Goal: Task Accomplishment & Management: Use online tool/utility

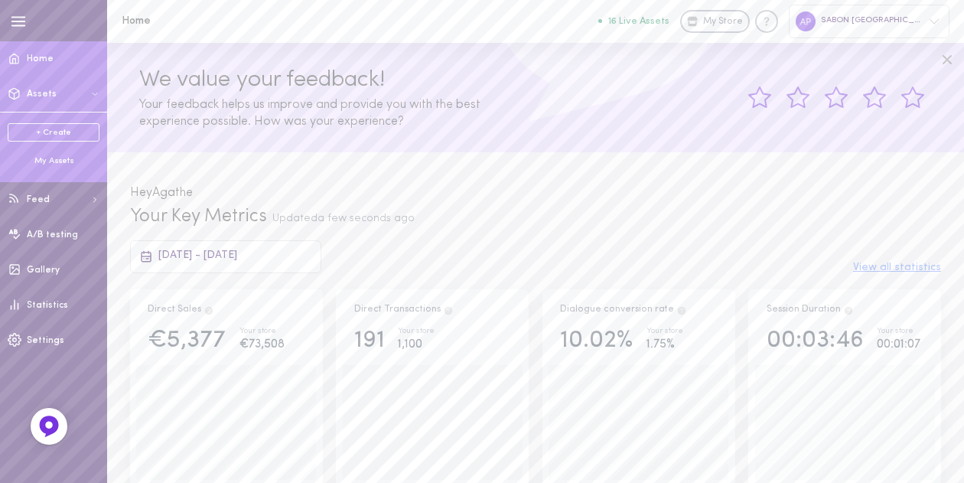
click at [56, 160] on div "My Assets" at bounding box center [54, 161] width 92 height 12
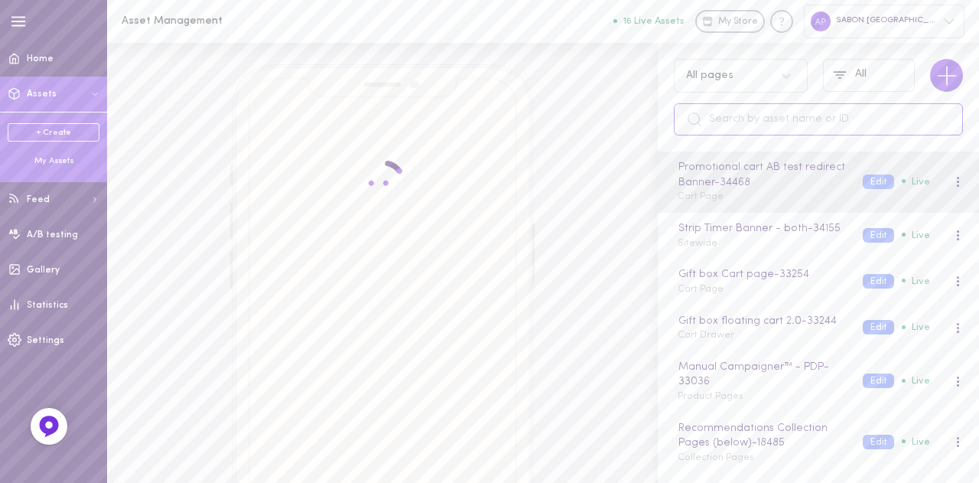
click at [784, 132] on input "text" at bounding box center [818, 119] width 289 height 32
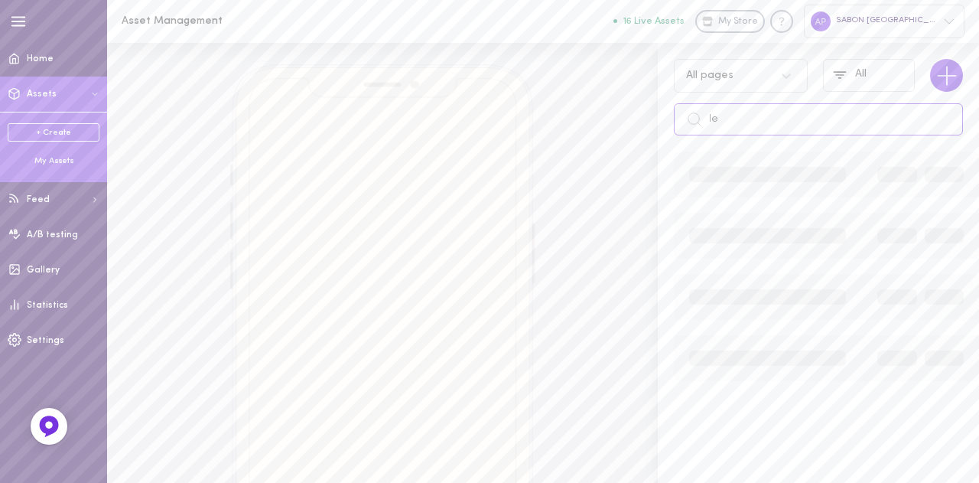
type input "l"
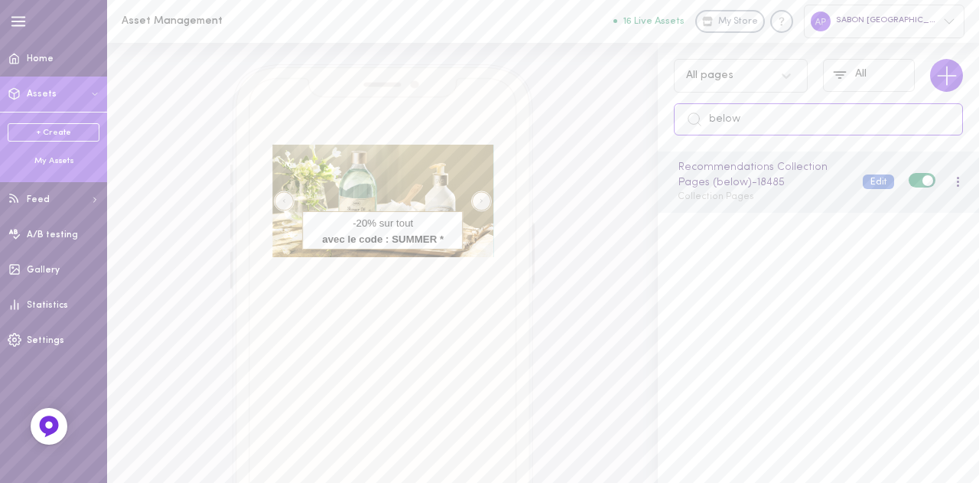
type input "below"
click at [863, 179] on button "Edit" at bounding box center [878, 181] width 31 height 15
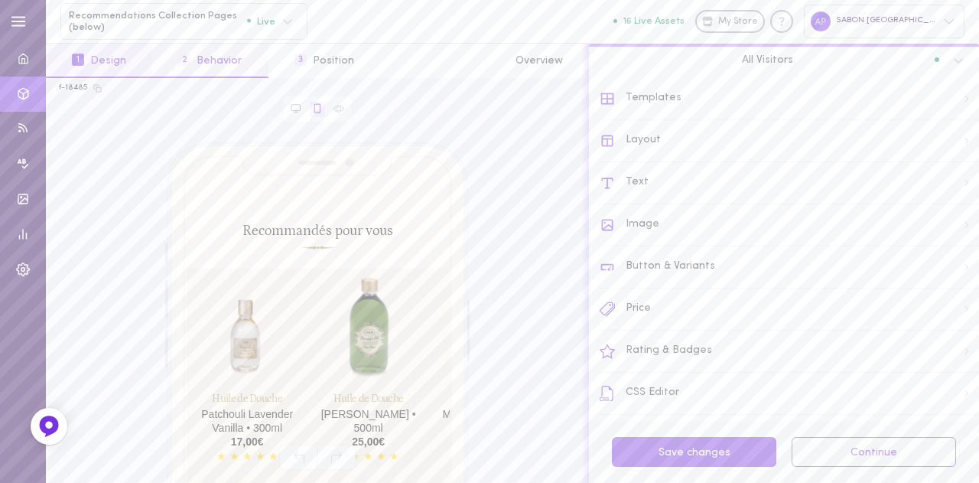
click at [249, 61] on button "2 Behavior" at bounding box center [209, 61] width 115 height 34
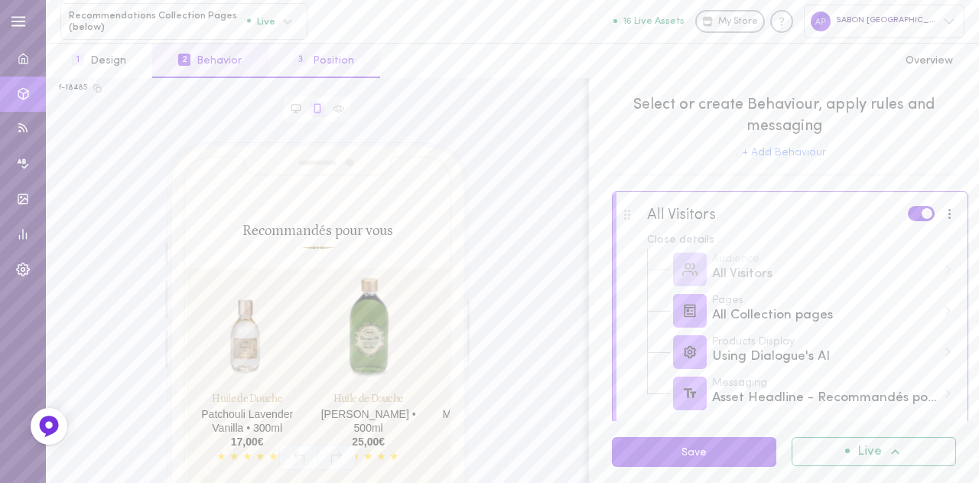
click at [317, 60] on button "3 Position" at bounding box center [324, 61] width 112 height 34
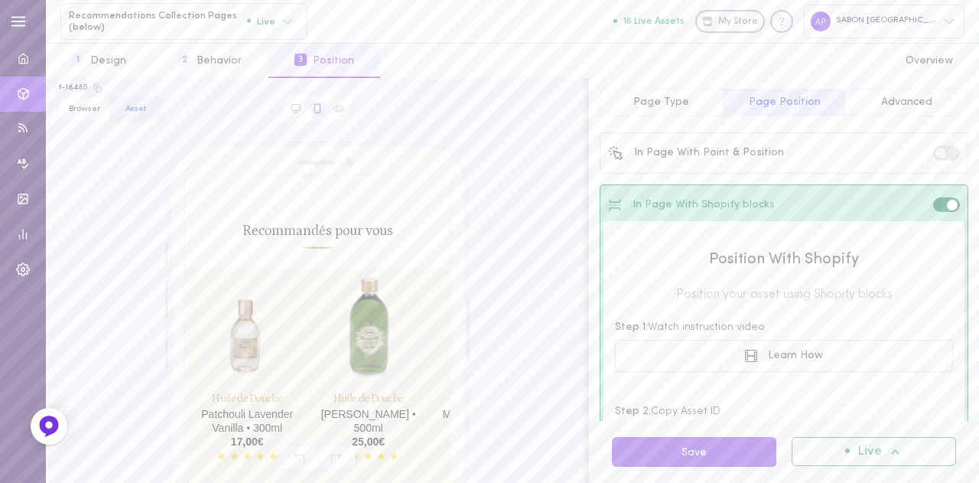
click at [909, 106] on span "Advanced" at bounding box center [906, 101] width 51 height 11
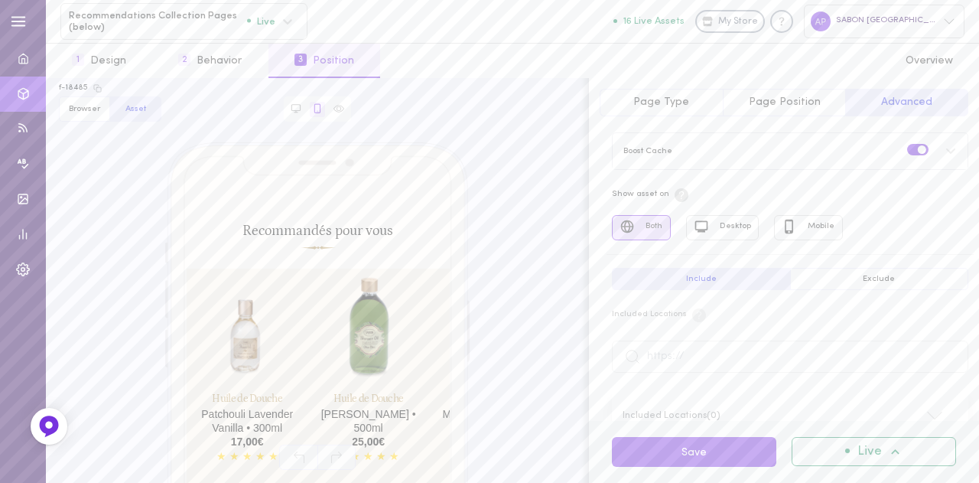
click at [867, 272] on button "Exclude" at bounding box center [879, 279] width 179 height 22
click at [782, 346] on input "text" at bounding box center [790, 356] width 356 height 32
paste input "[URL][DOMAIN_NAME]"
type input "[URL][DOMAIN_NAME]"
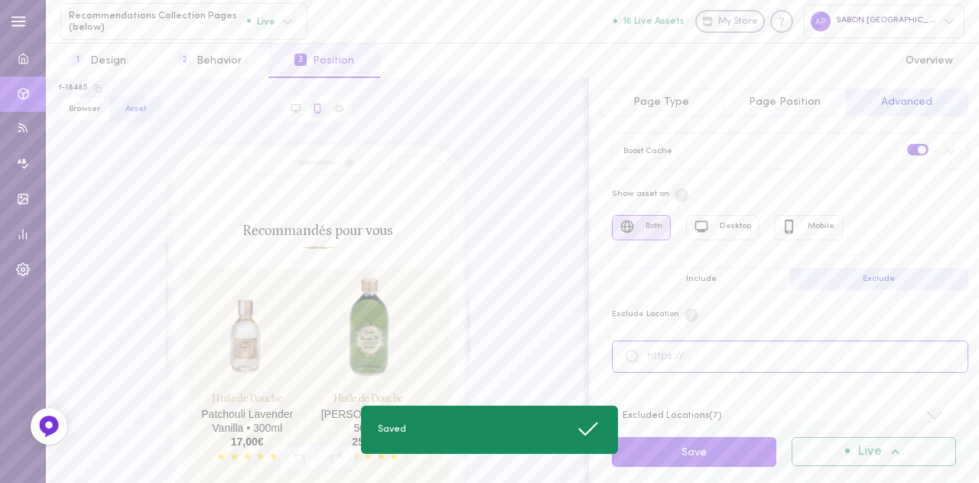
paste input "[URL][DOMAIN_NAME]"
type input "[URL][DOMAIN_NAME]"
